Goal: Check status: Check status

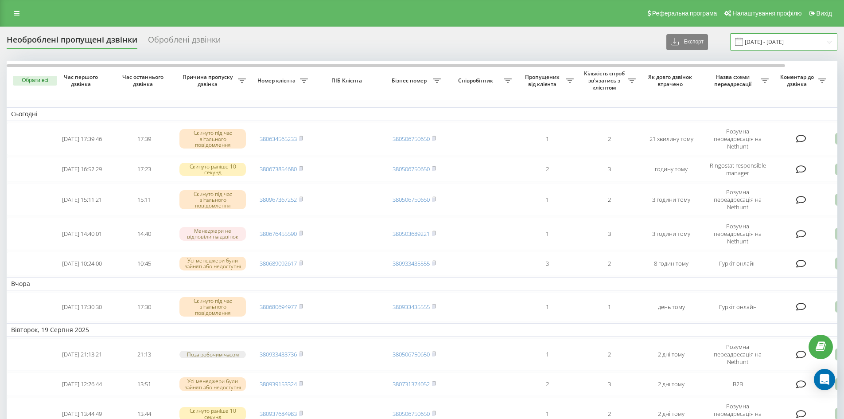
click at [822, 40] on input "21.07.2025 - 21.08.2025" at bounding box center [783, 41] width 107 height 17
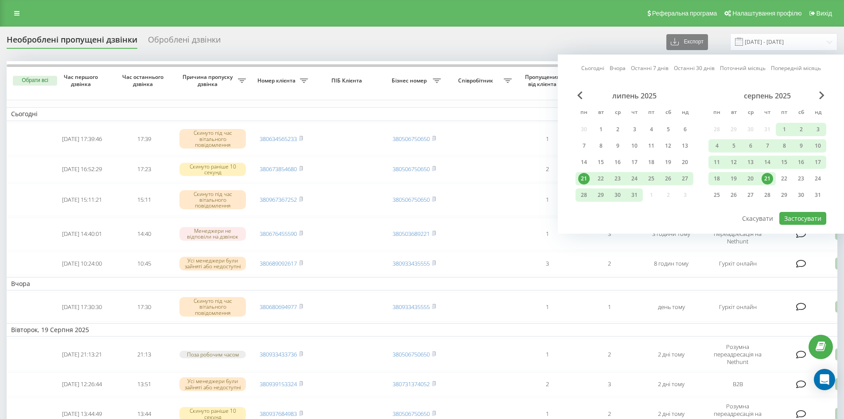
click at [771, 179] on div "21" at bounding box center [768, 179] width 12 height 12
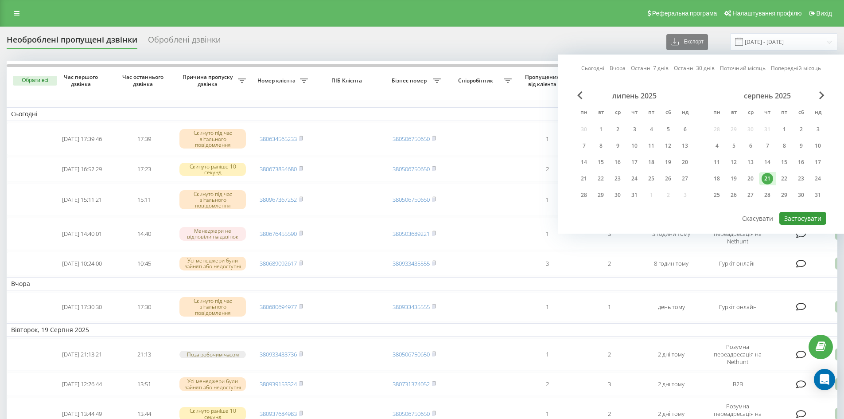
click at [809, 219] on button "Застосувати" at bounding box center [803, 218] width 47 height 13
type input "[DATE] - [DATE]"
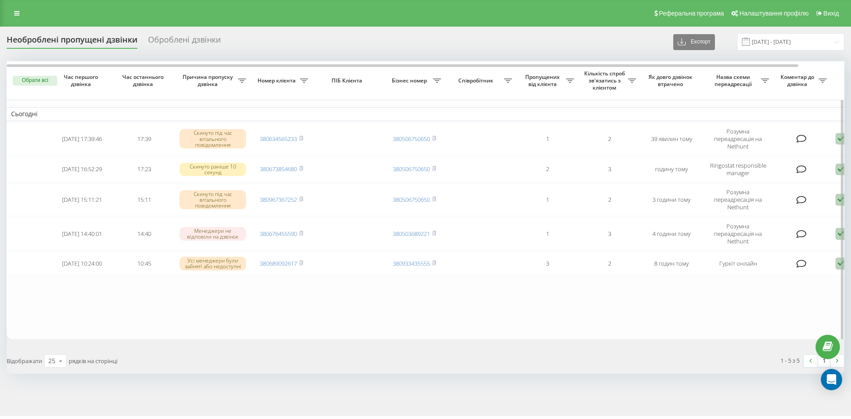
click at [505, 325] on table "Сьогодні 2025-08-21 17:39:46 17:39 Скинуто під час вітального повідомлення 3806…" at bounding box center [450, 199] width 886 height 277
click at [444, 418] on div "motoblok.biz Проекти motoblok.biz Дашборд Центр звернень Журнал дзвінків Журнал…" at bounding box center [425, 209] width 851 height 419
